Goal: Find contact information: Find contact information

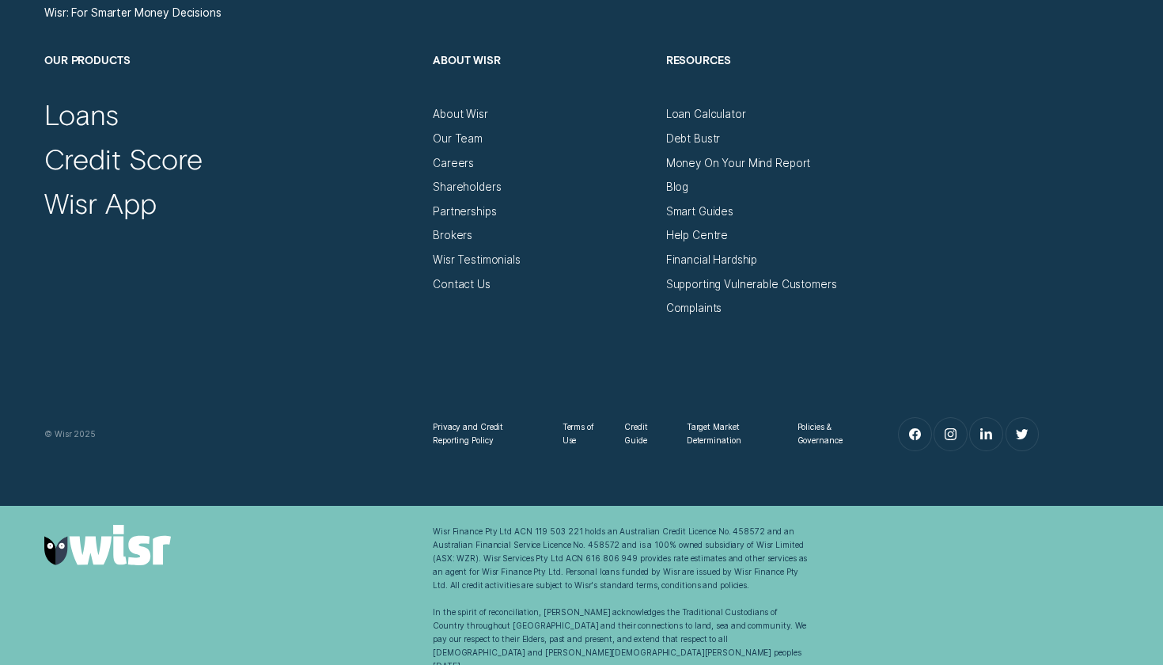
scroll to position [5397, 0]
click at [444, 167] on div "Careers" at bounding box center [453, 163] width 41 height 13
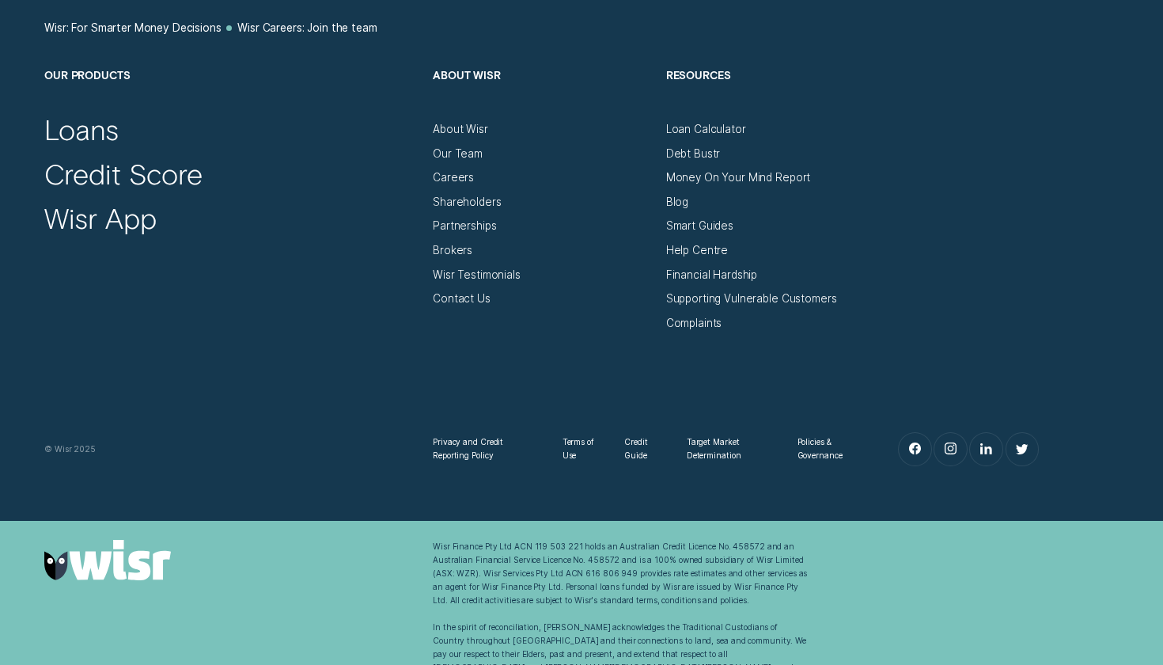
scroll to position [7751, 0]
click at [456, 293] on div "Contact Us" at bounding box center [462, 299] width 58 height 13
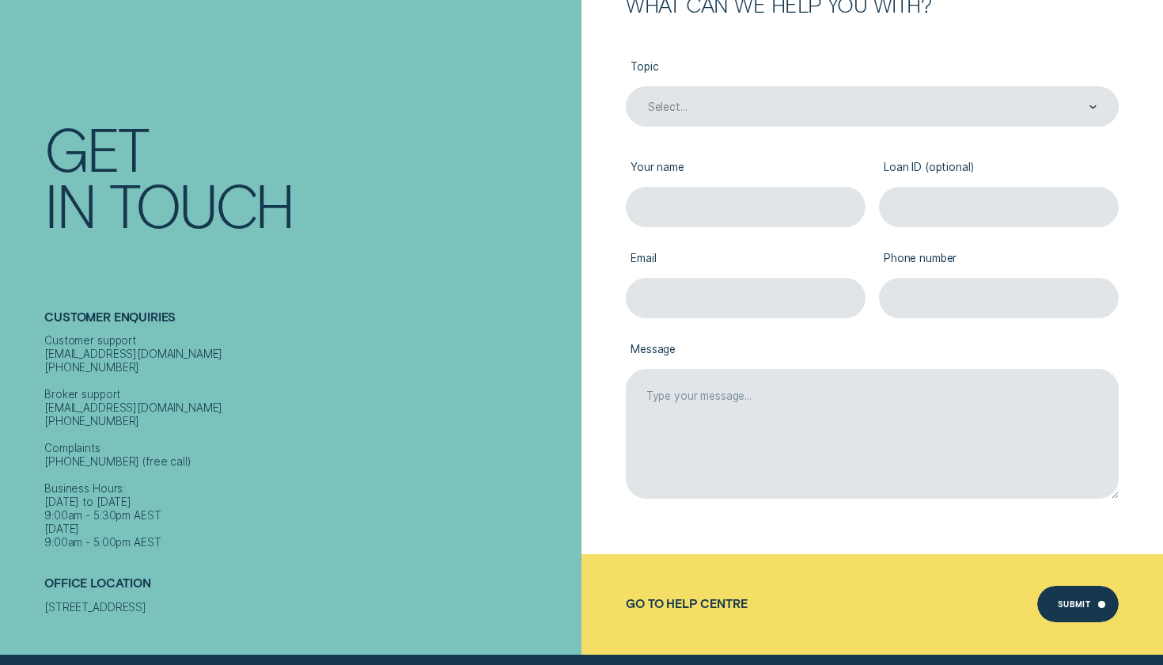
scroll to position [261, 0]
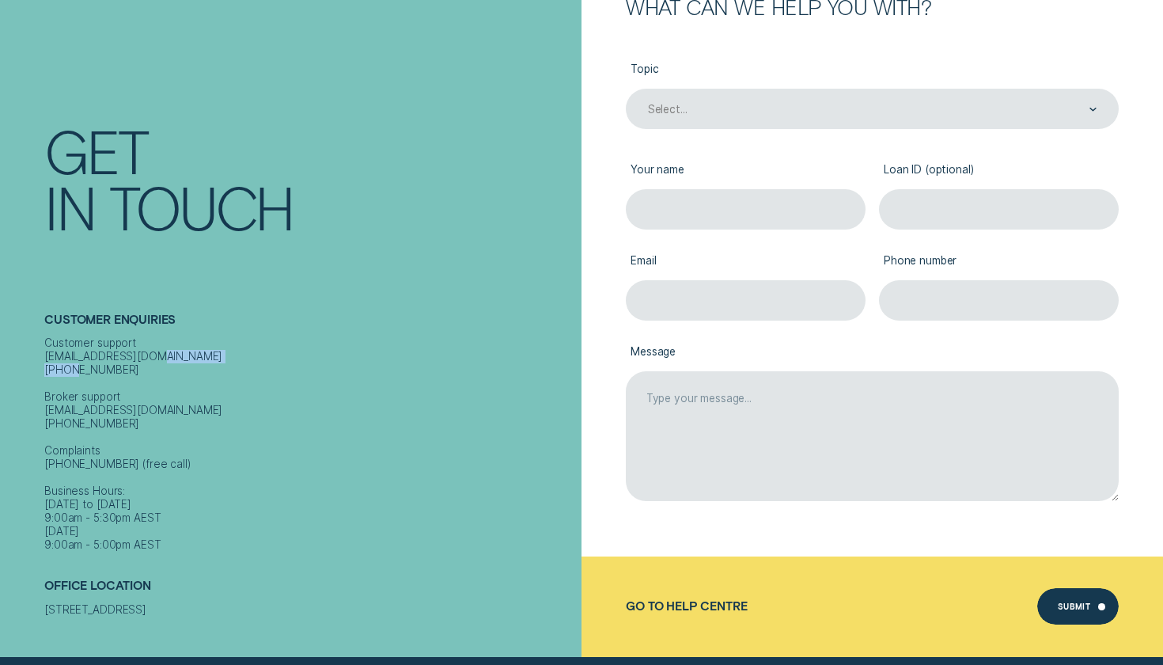
drag, startPoint x: 152, startPoint y: 339, endPoint x: 163, endPoint y: 354, distance: 18.7
click at [163, 354] on div "Customer support contact@wisr.com.au 1300 992 007 Broker support contact@wisr.c…" at bounding box center [309, 443] width 530 height 215
click at [255, 336] on div "Customer support contact@wisr.com.au 1300 992 007 Broker support contact@wisr.c…" at bounding box center [309, 443] width 530 height 215
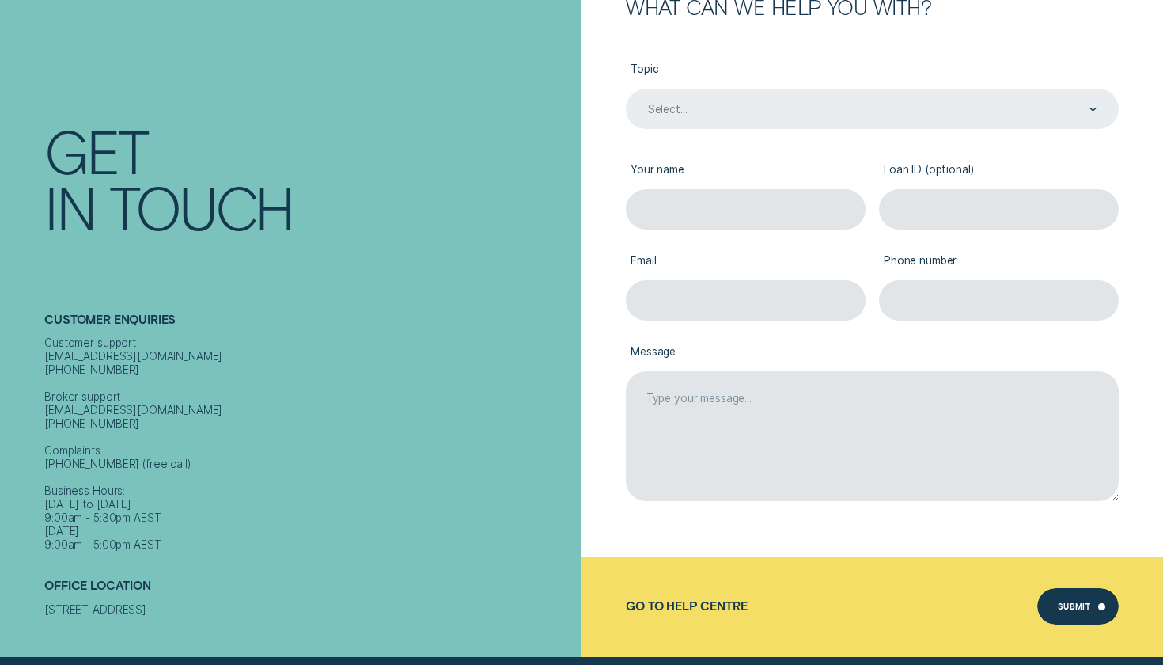
click at [752, 104] on div "Select..." at bounding box center [871, 109] width 451 height 15
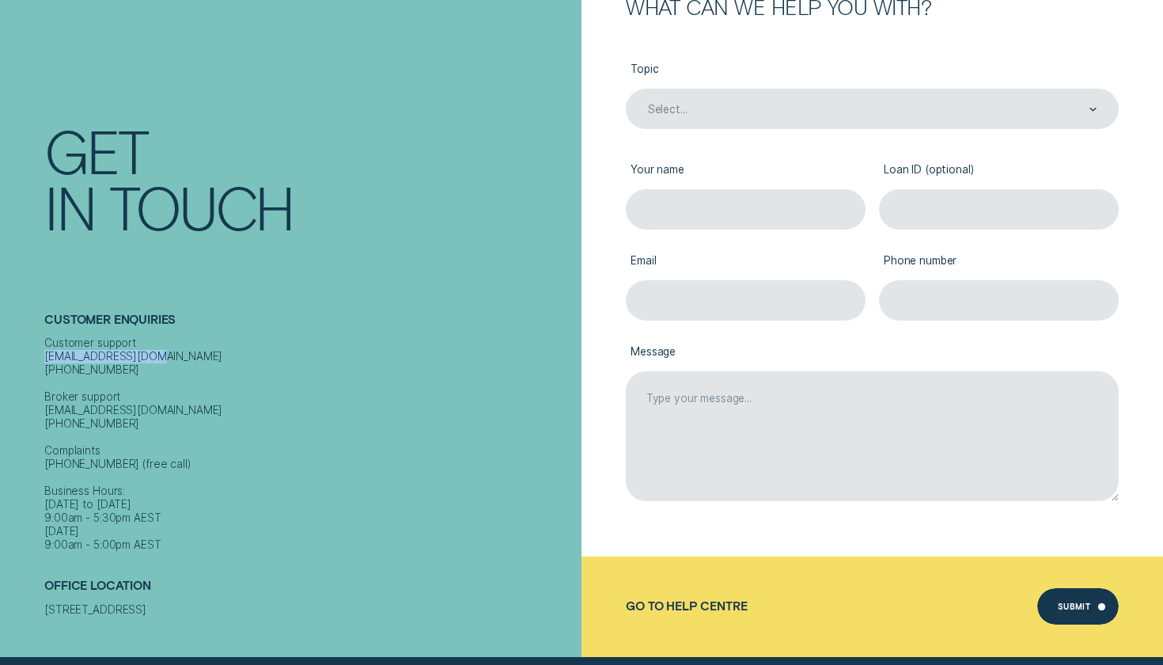
drag, startPoint x: 39, startPoint y: 343, endPoint x: 158, endPoint y: 347, distance: 119.5
click at [158, 347] on div "Contact Get In Touch Customer Enquiries Customer support contact@wisr.com.au 13…" at bounding box center [291, 324] width 582 height 665
copy div "contact@wisr.com.au"
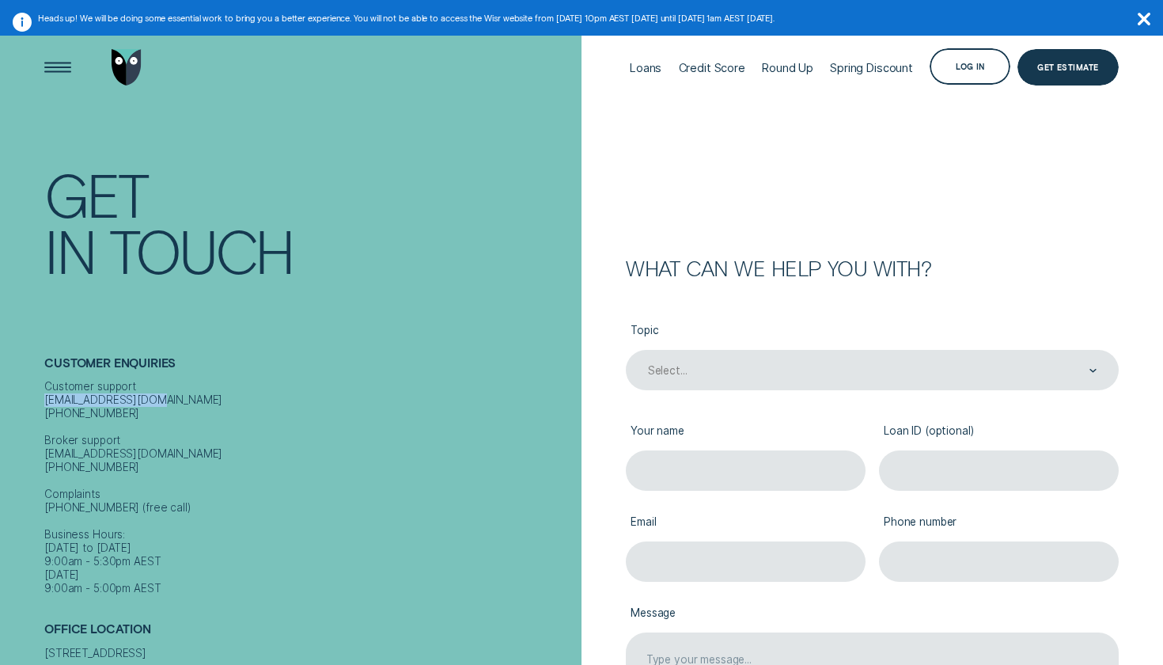
scroll to position [0, 0]
